Goal: Transaction & Acquisition: Subscribe to service/newsletter

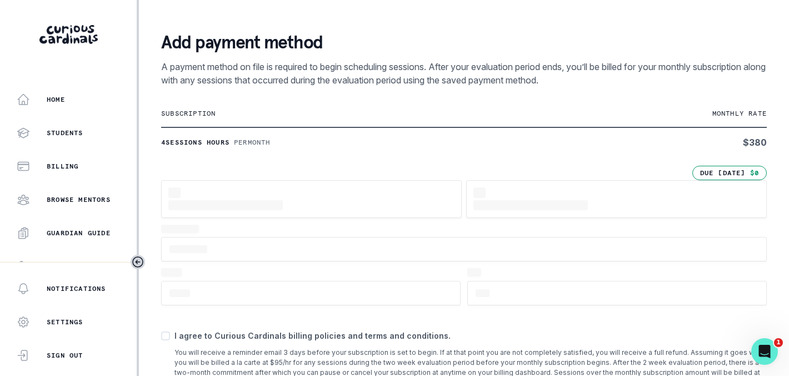
scroll to position [162, 0]
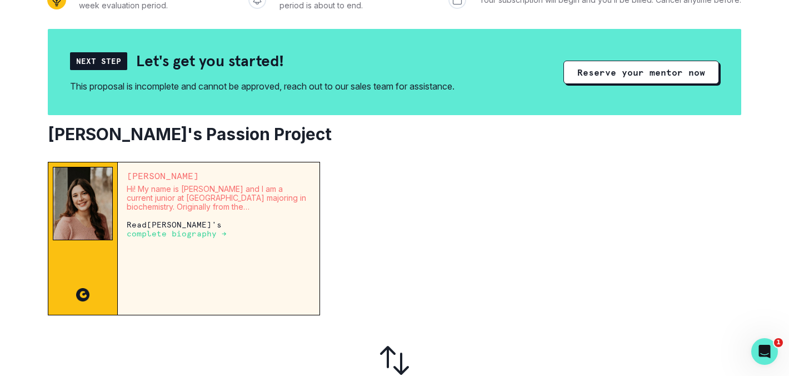
scroll to position [170, 0]
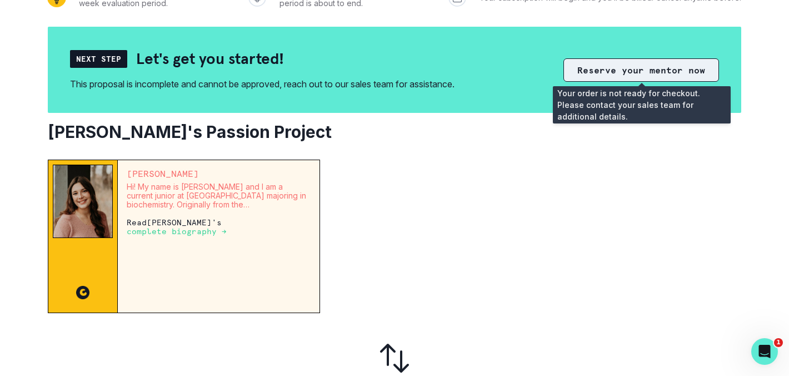
click at [608, 75] on button "Reserve your mentor now" at bounding box center [641, 69] width 156 height 23
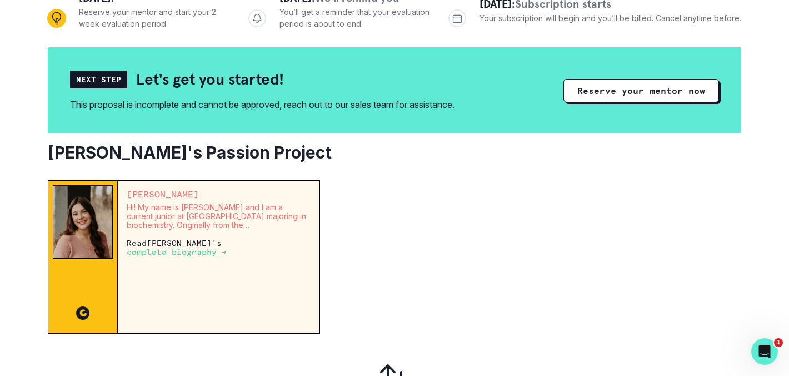
scroll to position [147, 0]
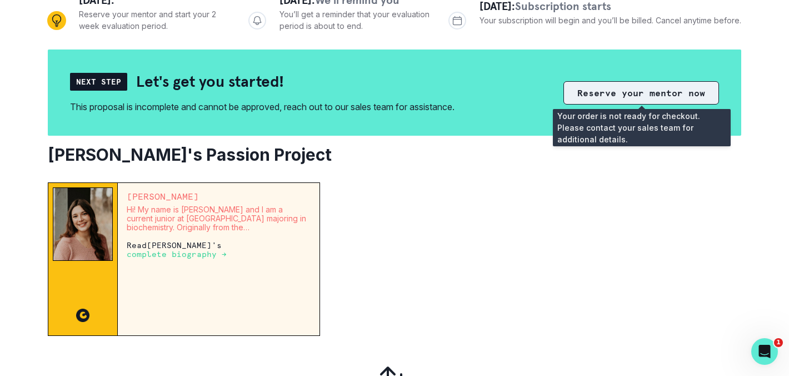
click at [620, 97] on button "Reserve your mentor now" at bounding box center [641, 92] width 156 height 23
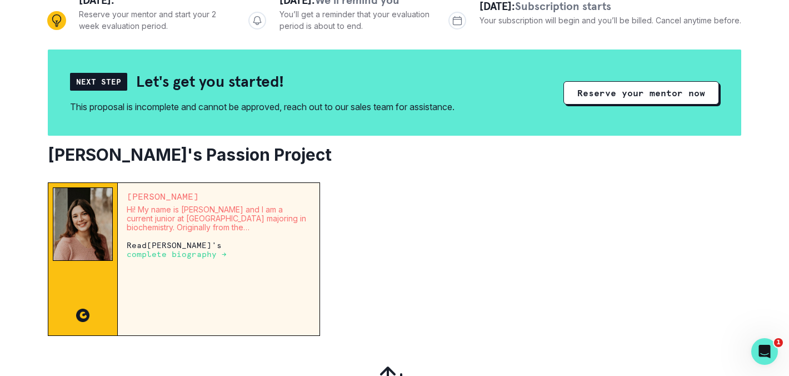
click at [596, 144] on div "Next Step Let's get you started! This proposal is incomplete and cannot be appr…" at bounding box center [394, 111] width 693 height 124
click at [563, 123] on div "Next Step Let's get you started! This proposal is incomplete and cannot be appr…" at bounding box center [394, 92] width 693 height 86
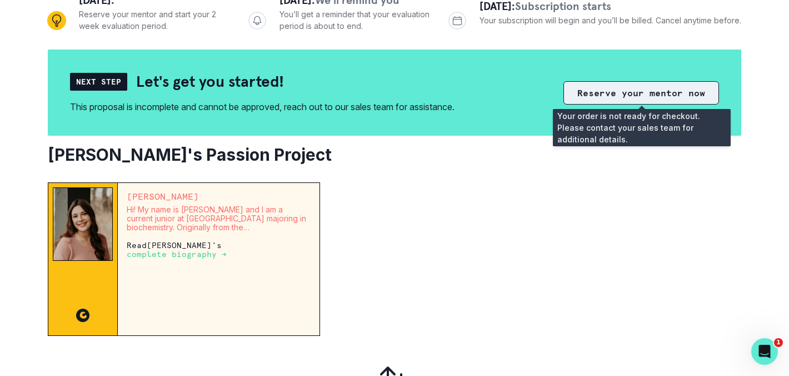
click at [588, 97] on button "Reserve your mentor now" at bounding box center [641, 92] width 156 height 23
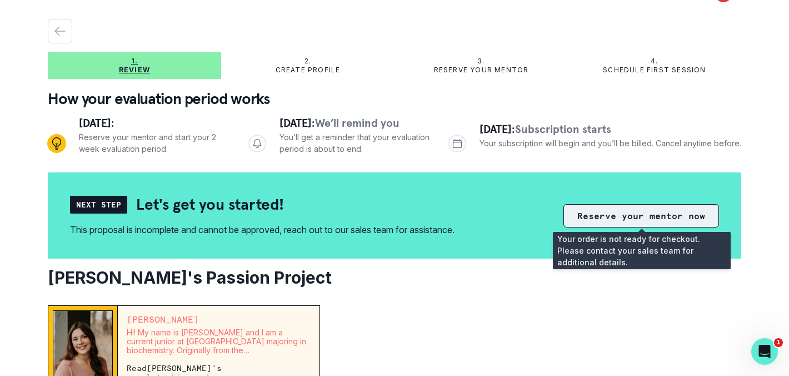
click at [582, 218] on button "Reserve your mentor now" at bounding box center [641, 215] width 156 height 23
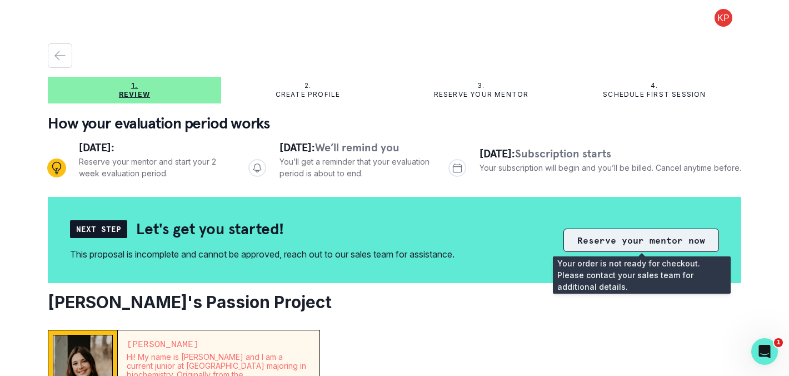
click at [598, 239] on button "Reserve your mentor now" at bounding box center [641, 239] width 156 height 23
